Goal: Find contact information: Find contact information

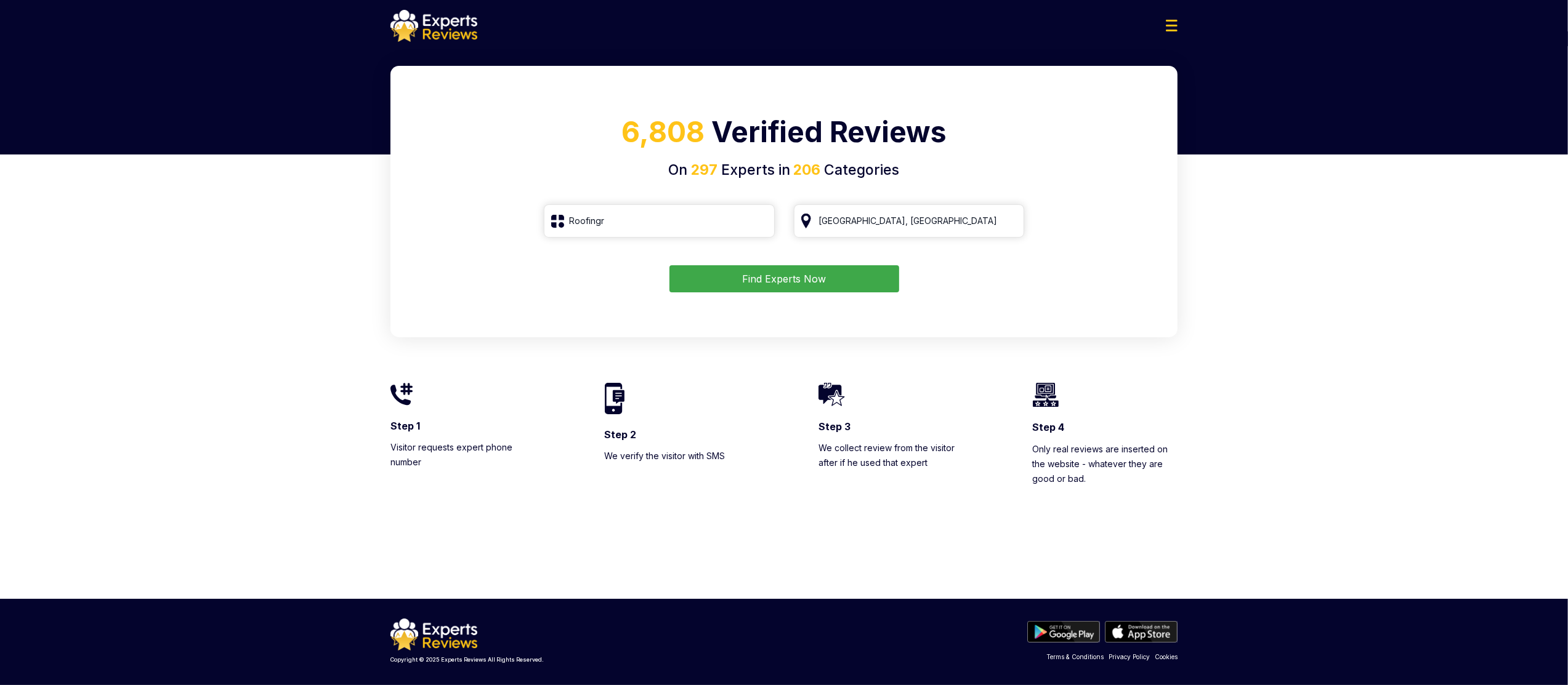
type input "Roofingr"
click at [859, 277] on button "Find Experts Now" at bounding box center [784, 279] width 230 height 27
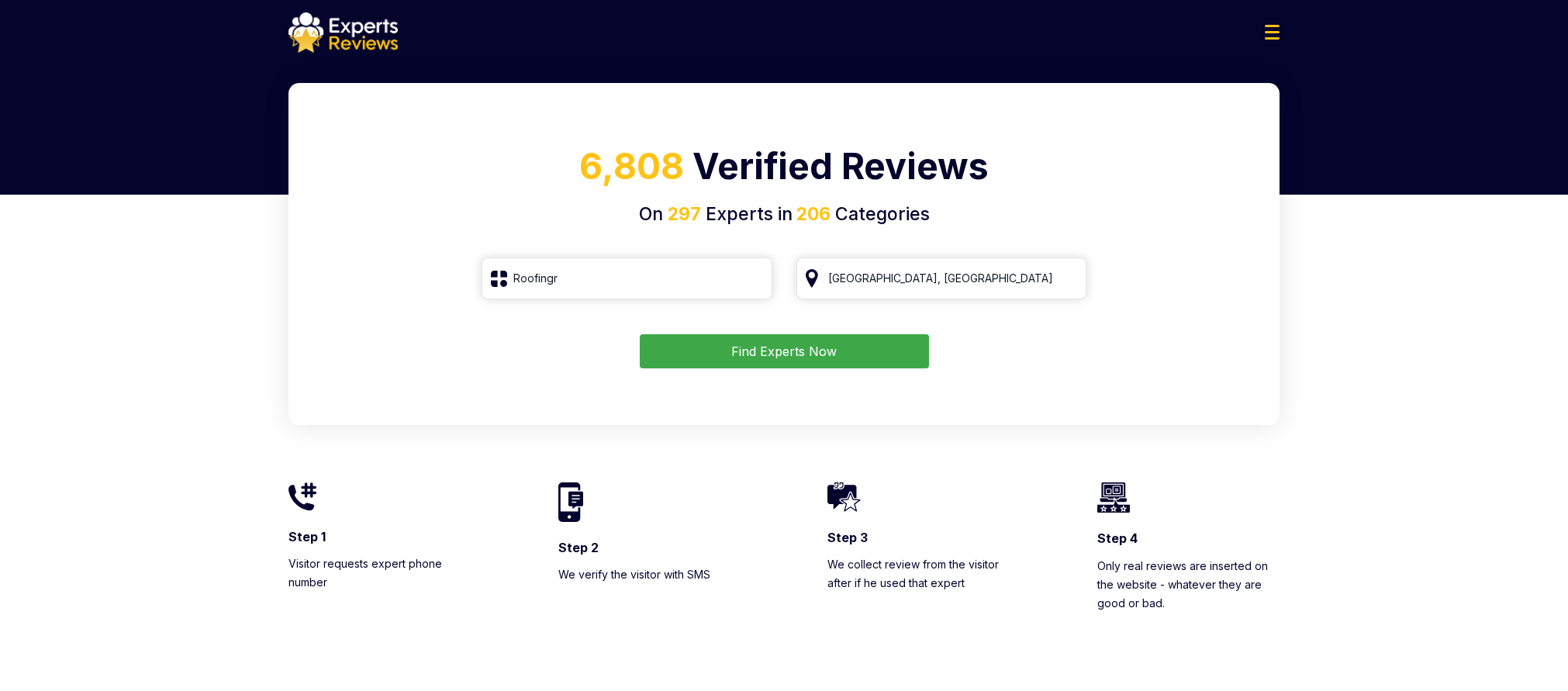
click at [351, 33] on img at bounding box center [343, 32] width 109 height 40
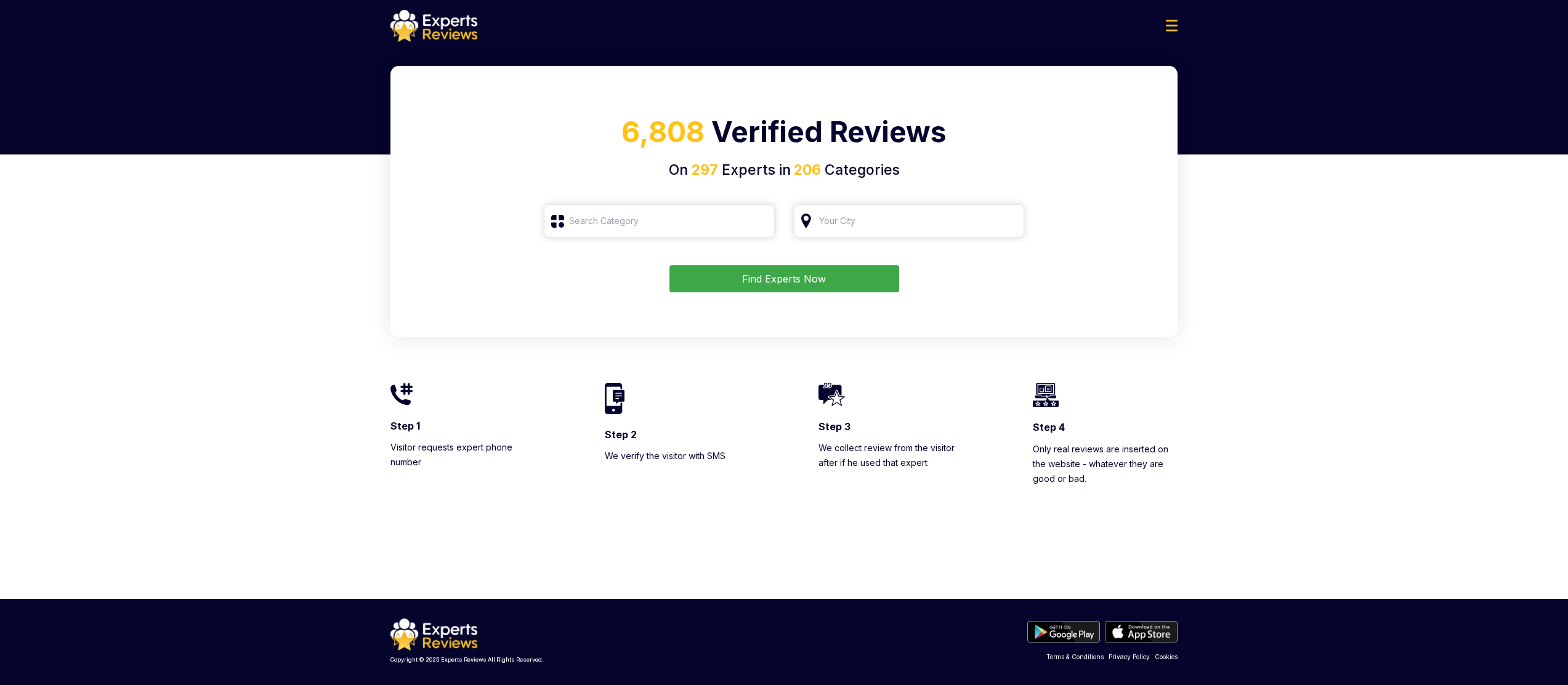
click at [633, 221] on input "search" at bounding box center [660, 221] width 231 height 33
drag, startPoint x: 0, startPoint y: 0, endPoint x: 476, endPoint y: 199, distance: 515.9
click at [476, 199] on div "6,808 Verified Reviews On 297 Experts in 206 Categories Roofingr Find Experts N…" at bounding box center [784, 202] width 788 height 272
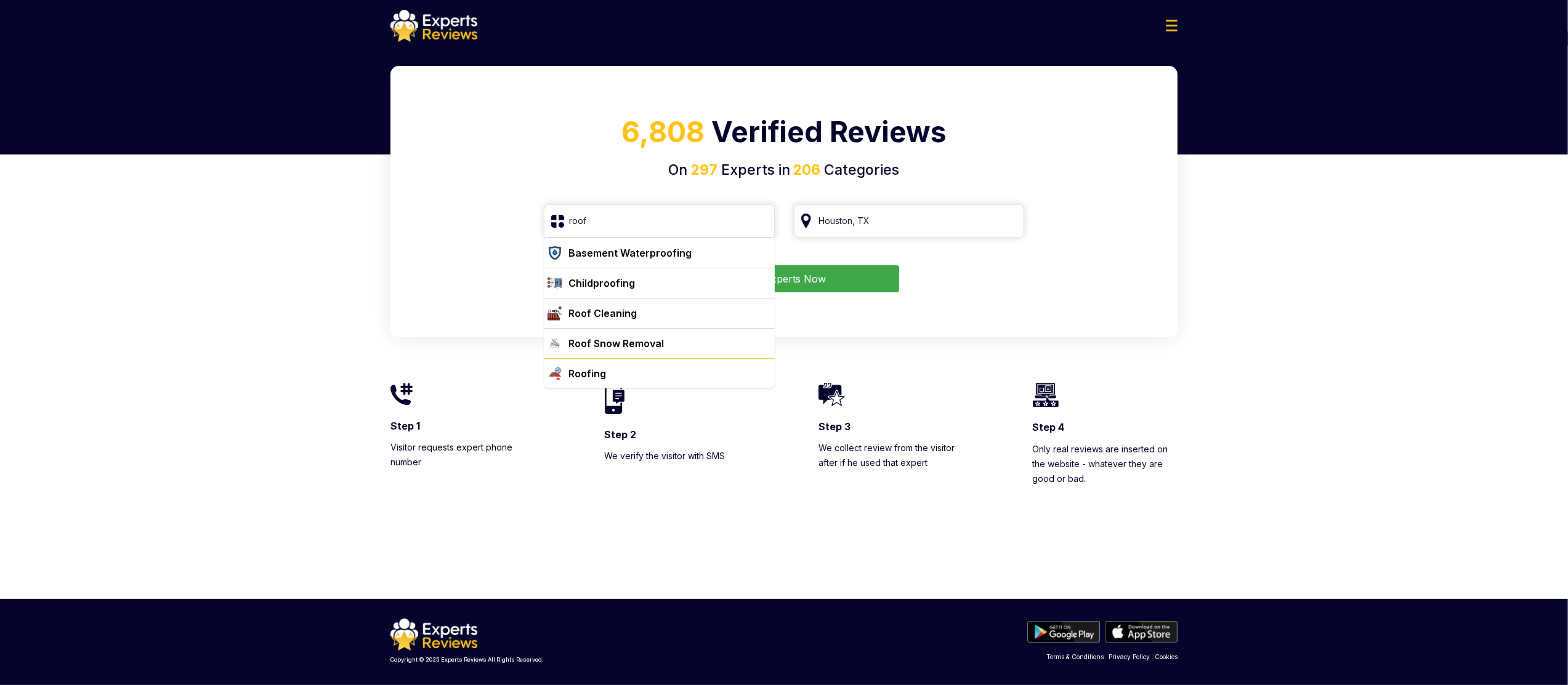
click at [605, 379] on div "Roofing" at bounding box center [587, 374] width 37 height 15
type input "Roofing"
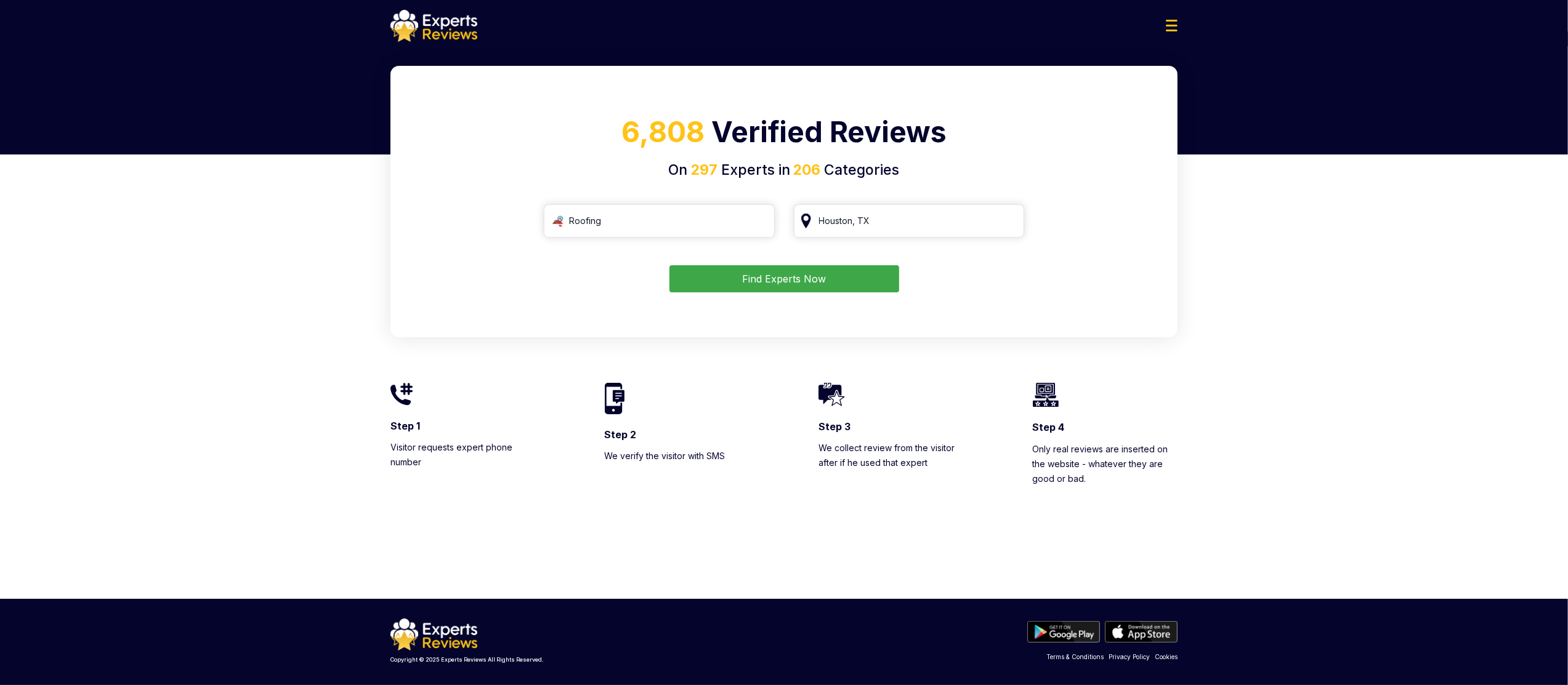
click at [805, 277] on button "Find Experts Now" at bounding box center [784, 279] width 230 height 27
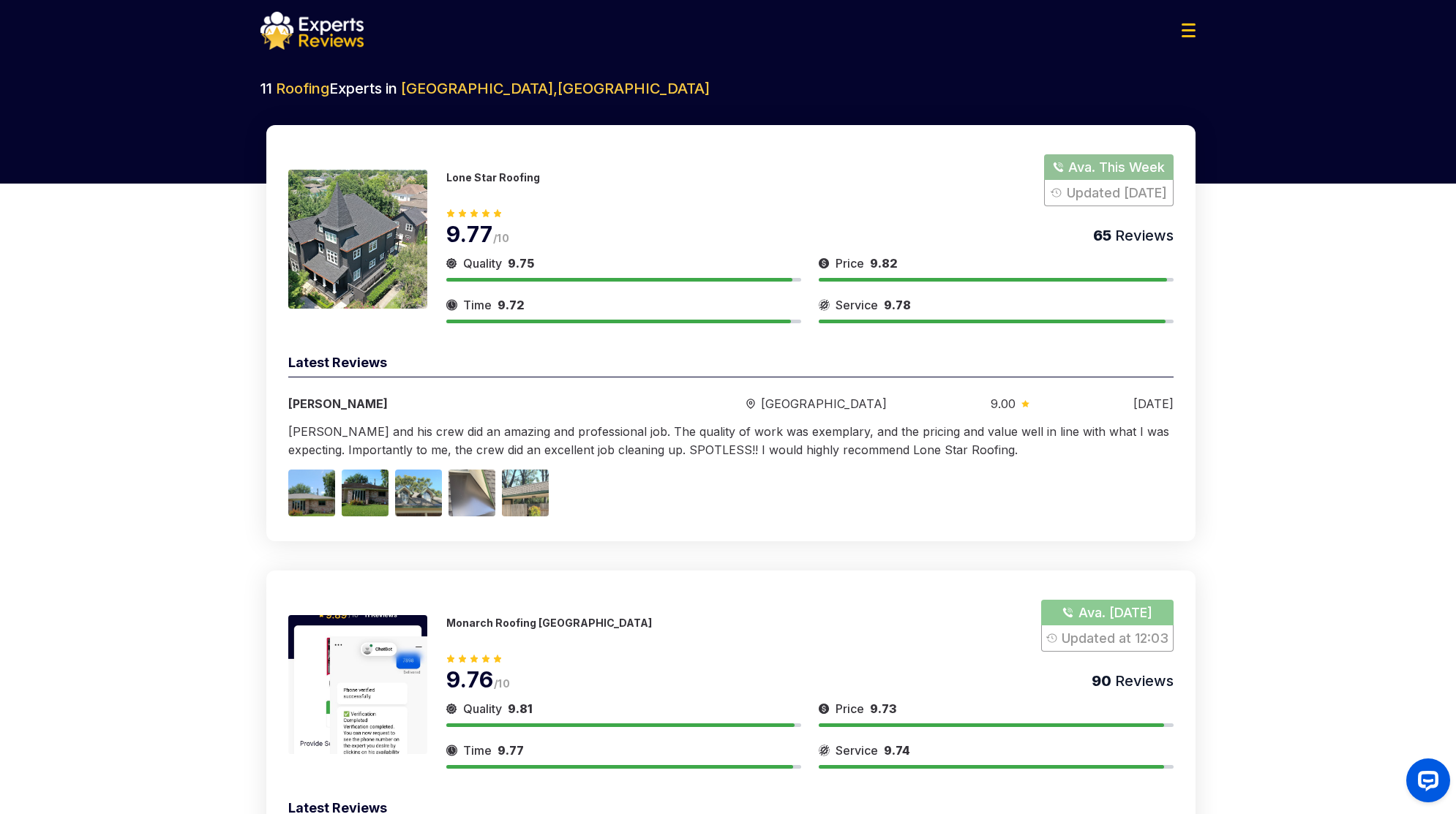
click at [1092, 184] on button "Show Number" at bounding box center [1109, 180] width 130 height 52
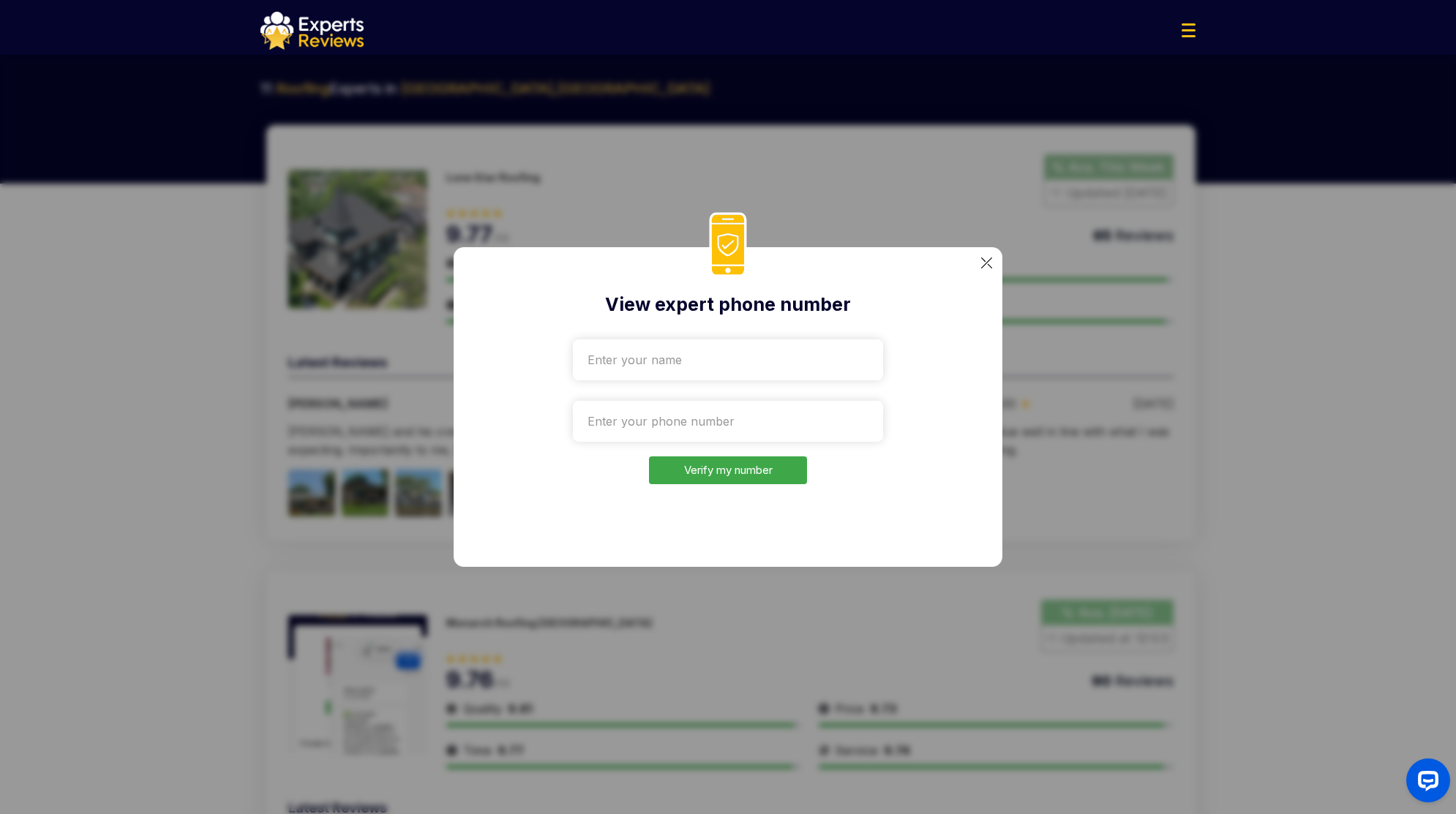
click at [701, 344] on input "text" at bounding box center [728, 360] width 311 height 41
type input "Nathan Elad Beja"
type input "+97-250-4705600"
click at [984, 264] on img at bounding box center [987, 263] width 11 height 11
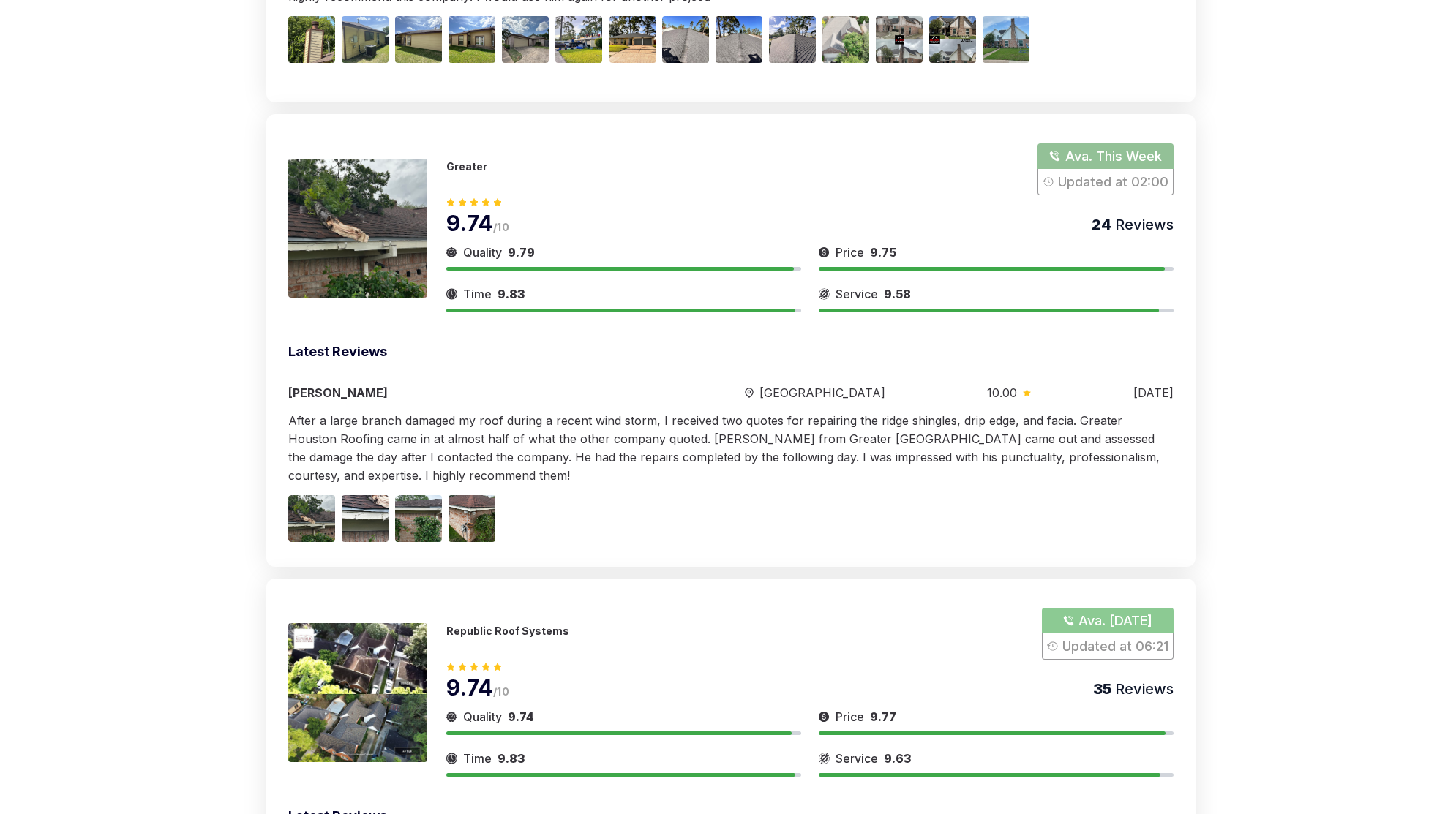
scroll to position [1646, 0]
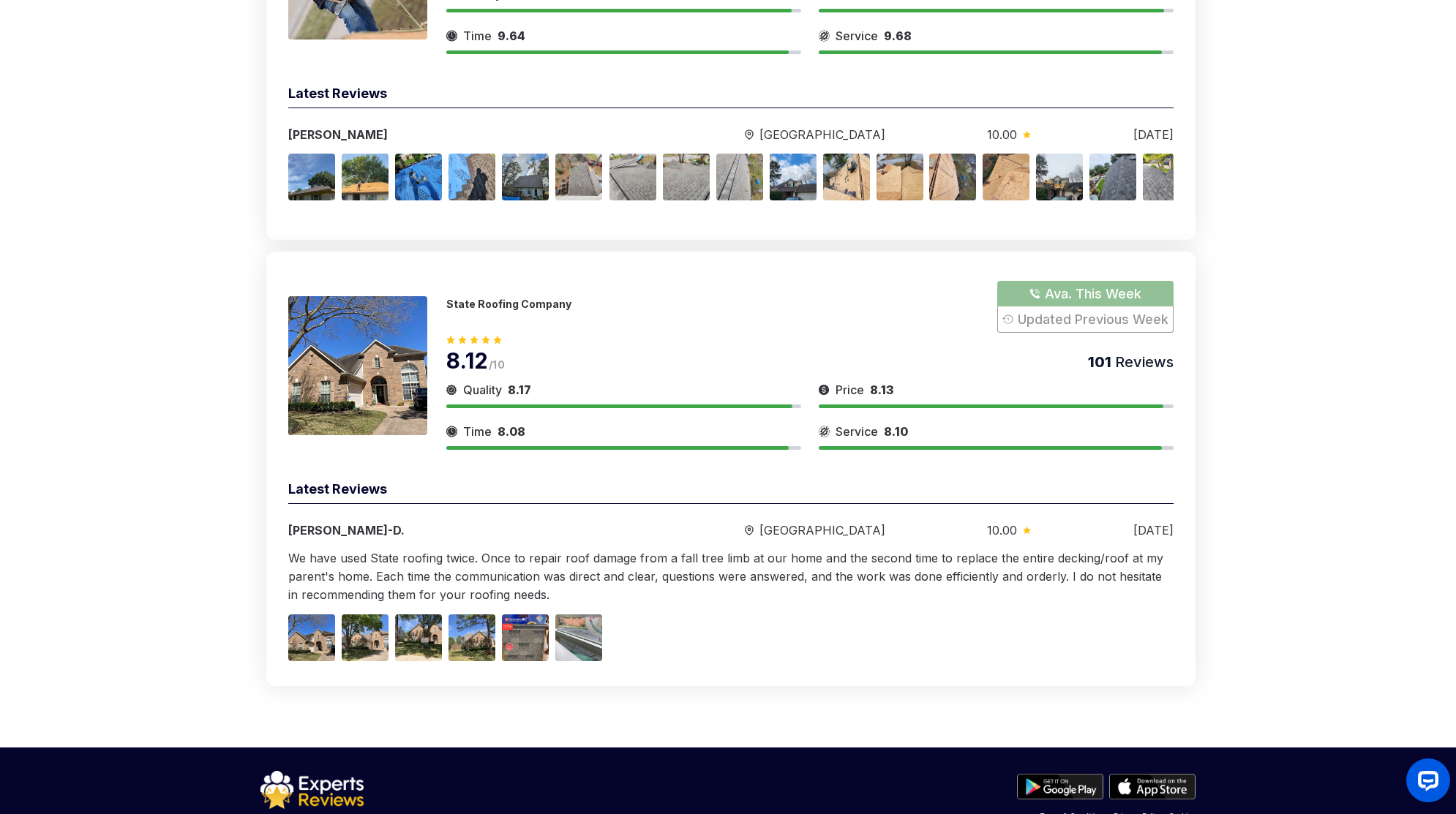
drag, startPoint x: 1462, startPoint y: 352, endPoint x: 56, endPoint y: 52, distance: 1437.6
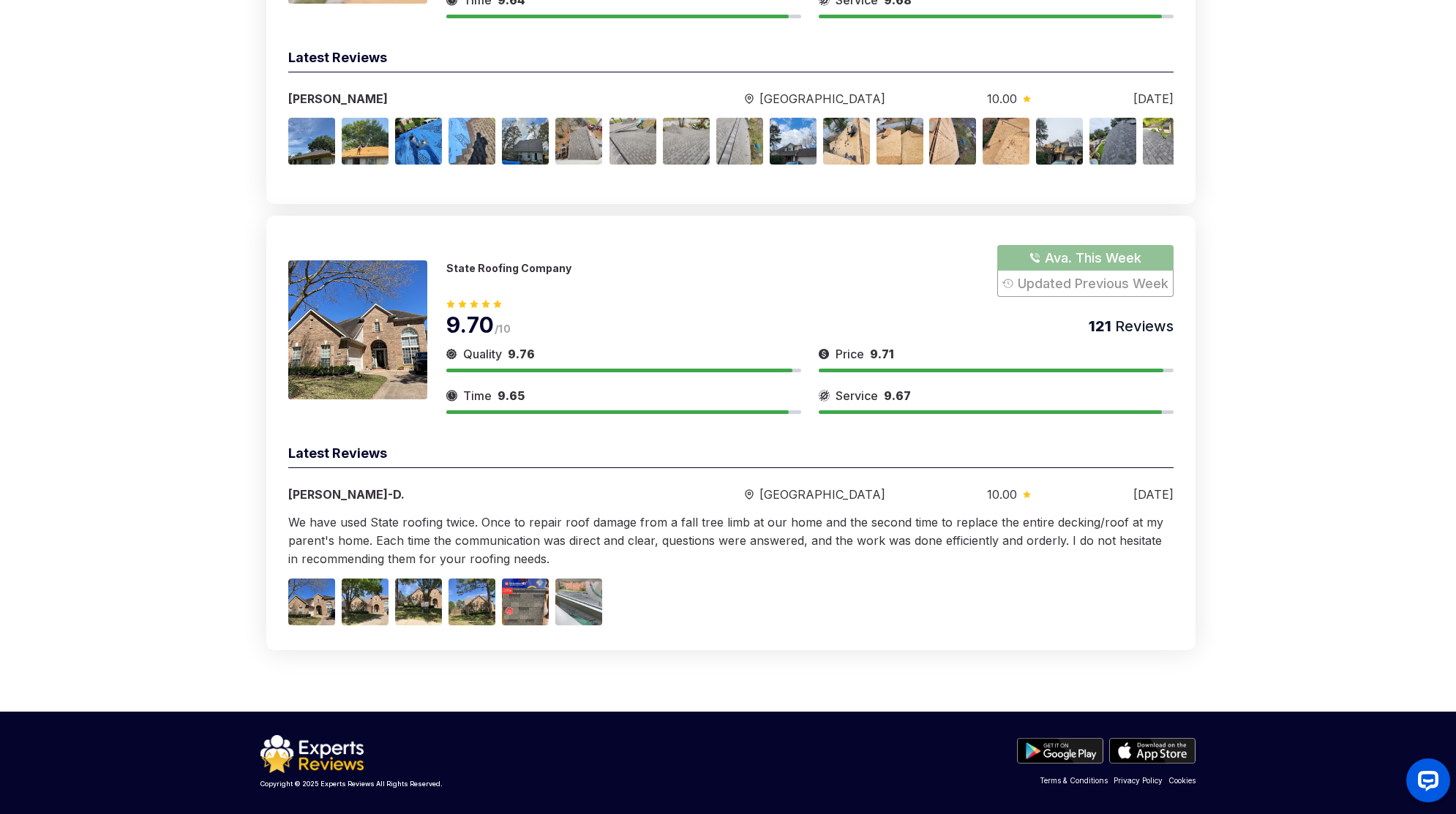
click at [511, 331] on span "/10" at bounding box center [502, 329] width 16 height 12
